Goal: Transaction & Acquisition: Purchase product/service

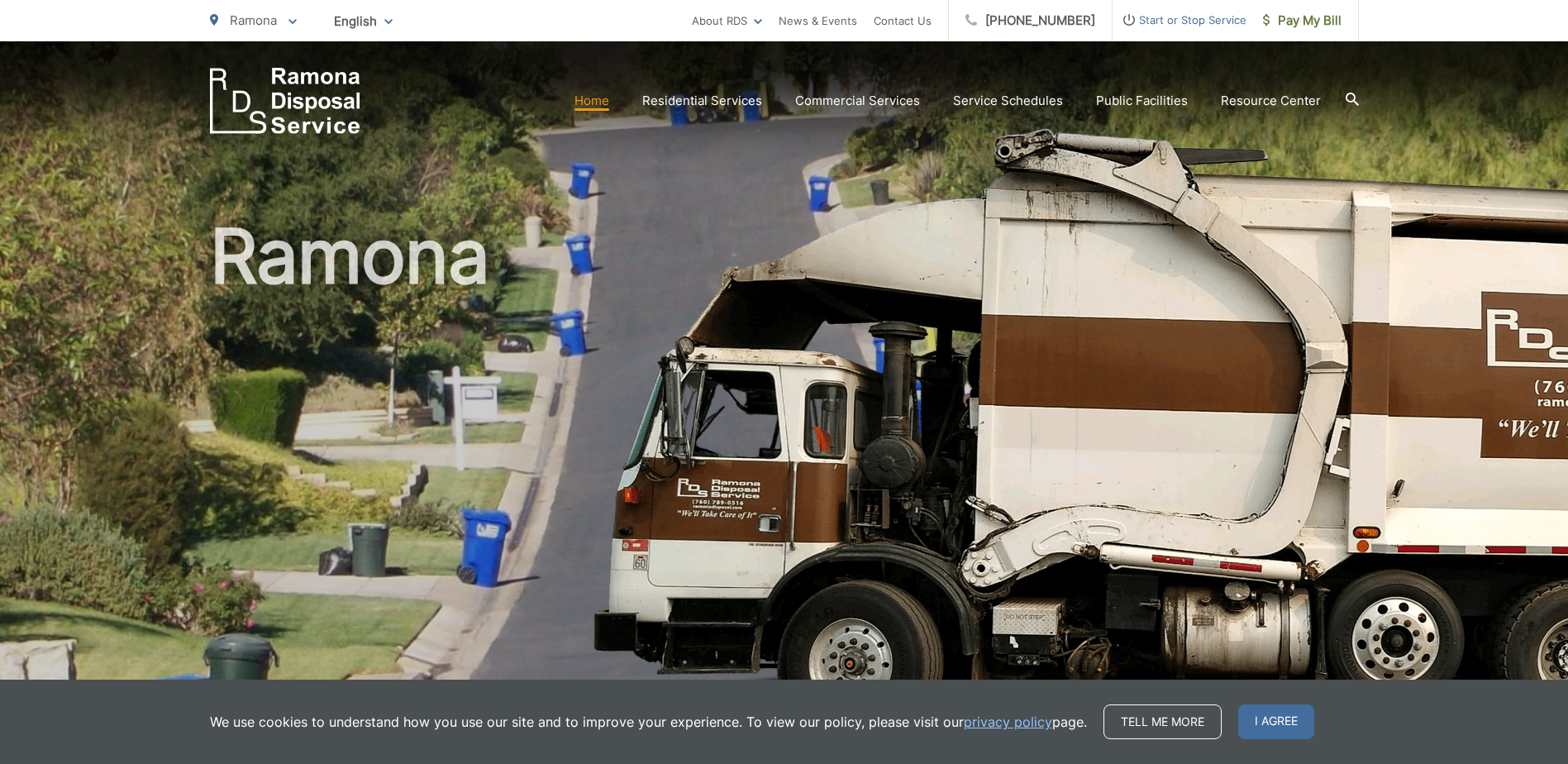
click at [1158, 18] on span "Start or Stop Service" at bounding box center [1180, 20] width 134 height 20
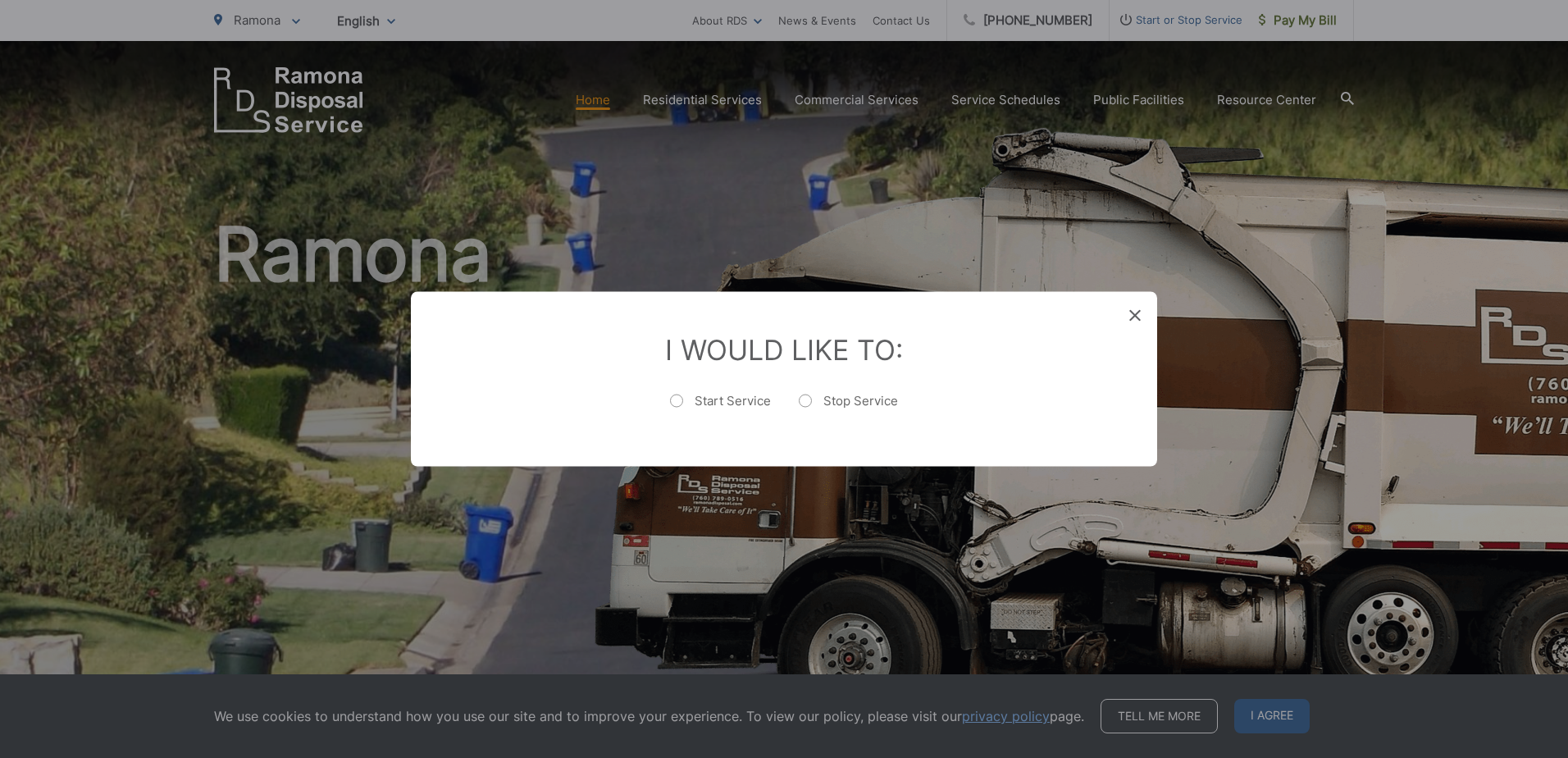
click at [1135, 320] on icon at bounding box center [1135, 315] width 12 height 12
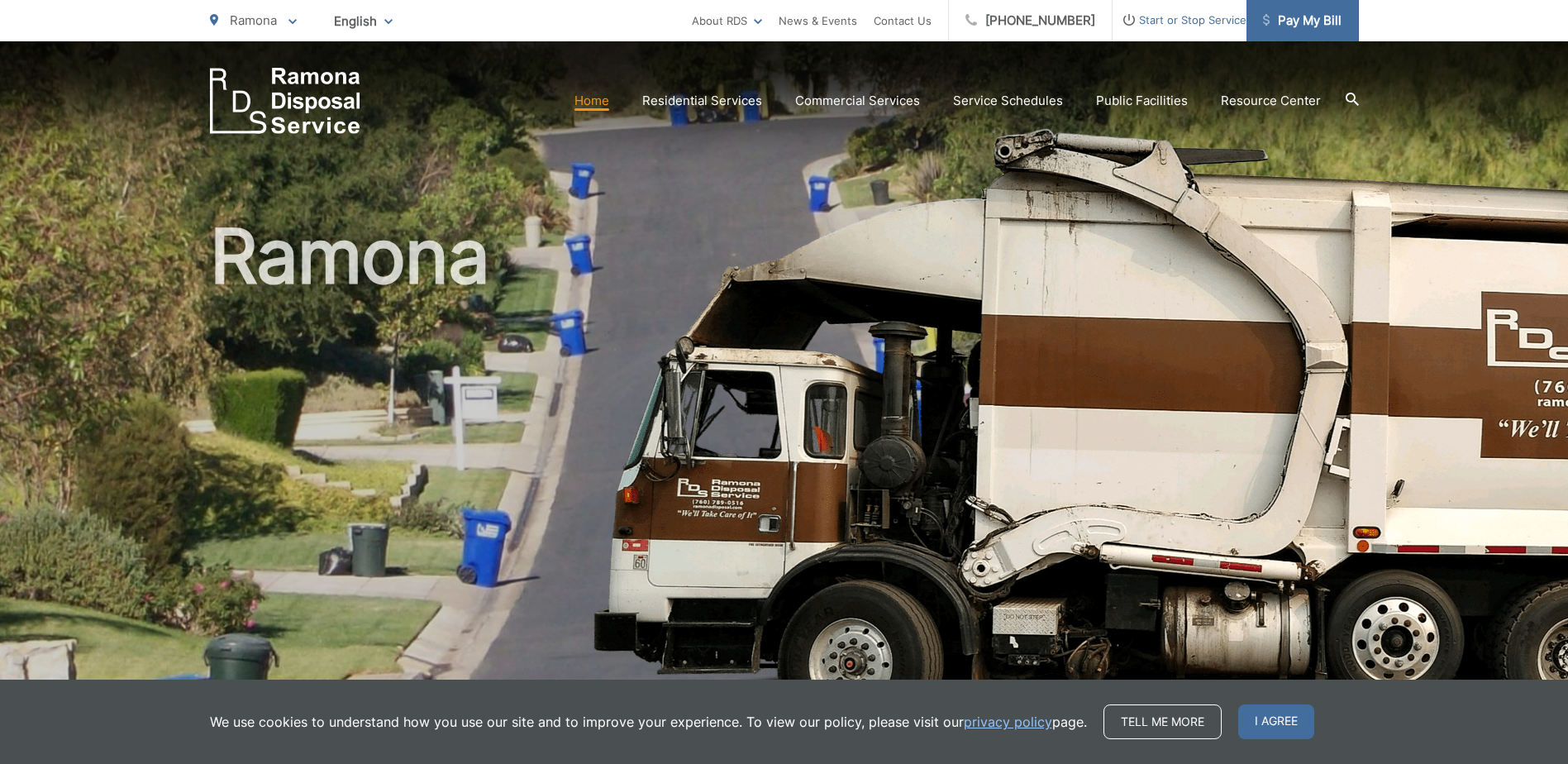
click at [1288, 14] on span "Pay My Bill" at bounding box center [1303, 21] width 78 height 20
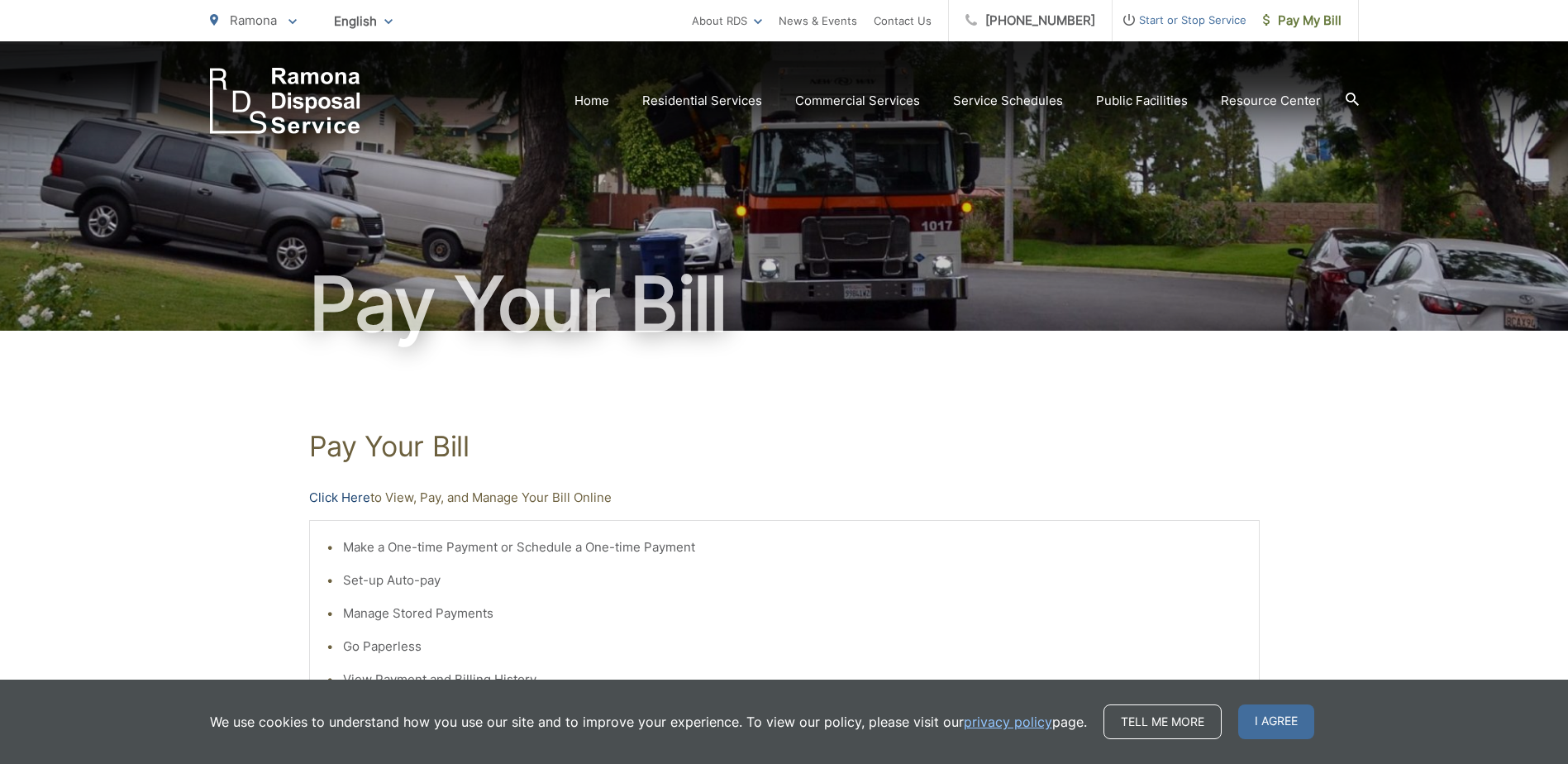
click at [321, 505] on link "Click Here" at bounding box center [339, 498] width 62 height 20
